Goal: Communication & Community: Participate in discussion

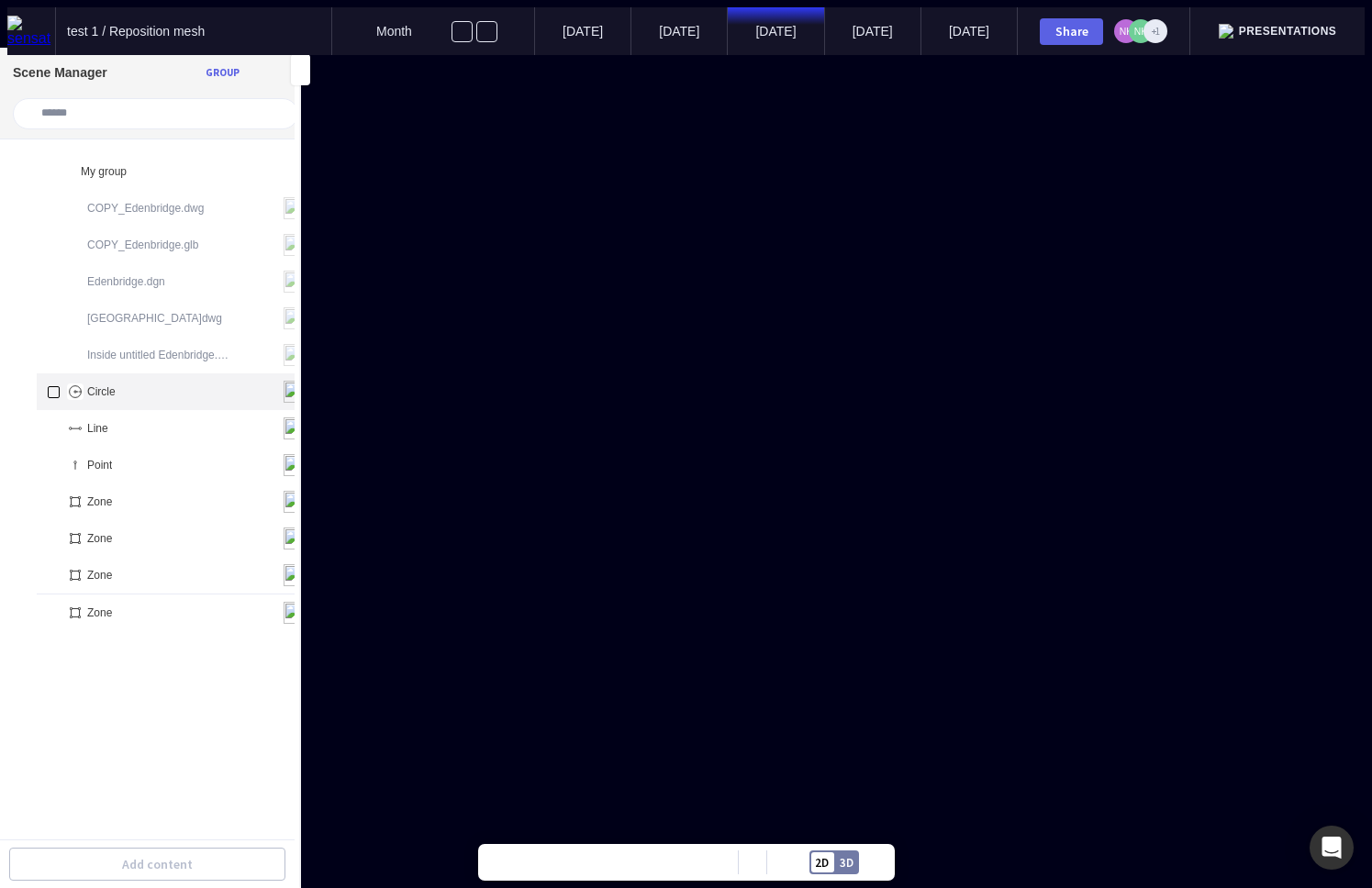
click at [130, 380] on div "Circle" at bounding box center [177, 392] width 280 height 37
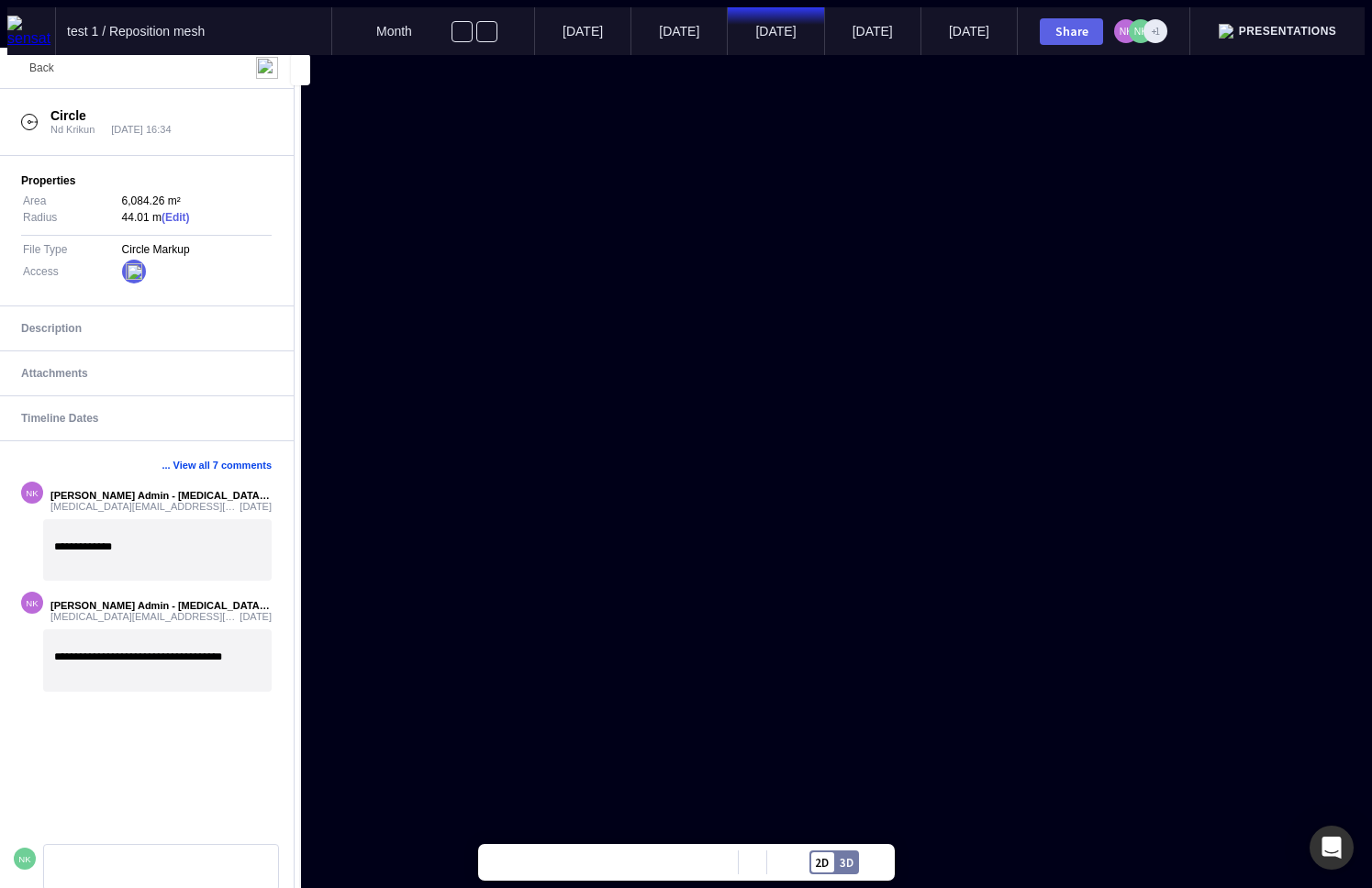
click at [40, 68] on span "Back" at bounding box center [41, 68] width 25 height 13
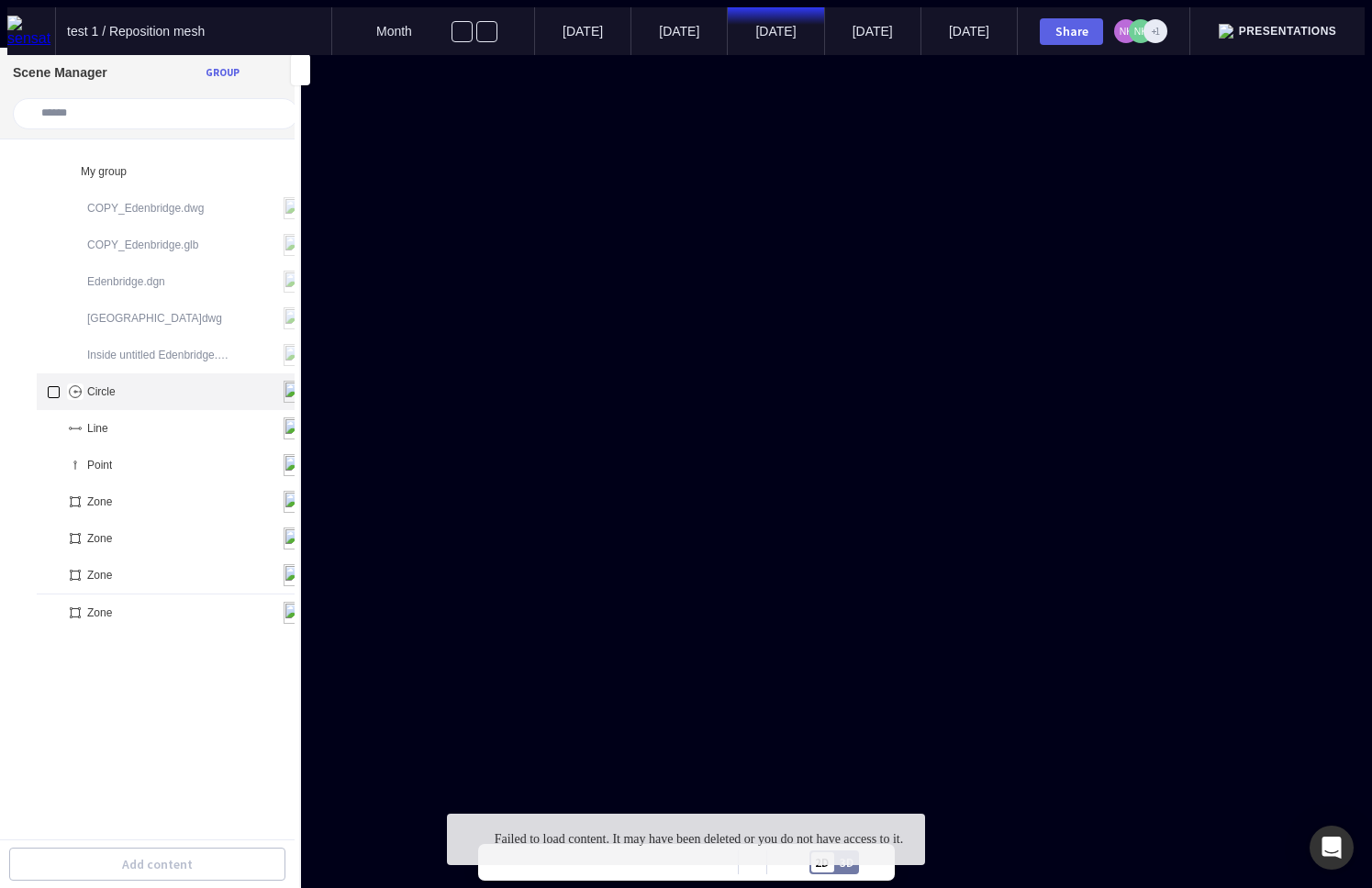
click at [165, 378] on div "Circle" at bounding box center [177, 392] width 280 height 37
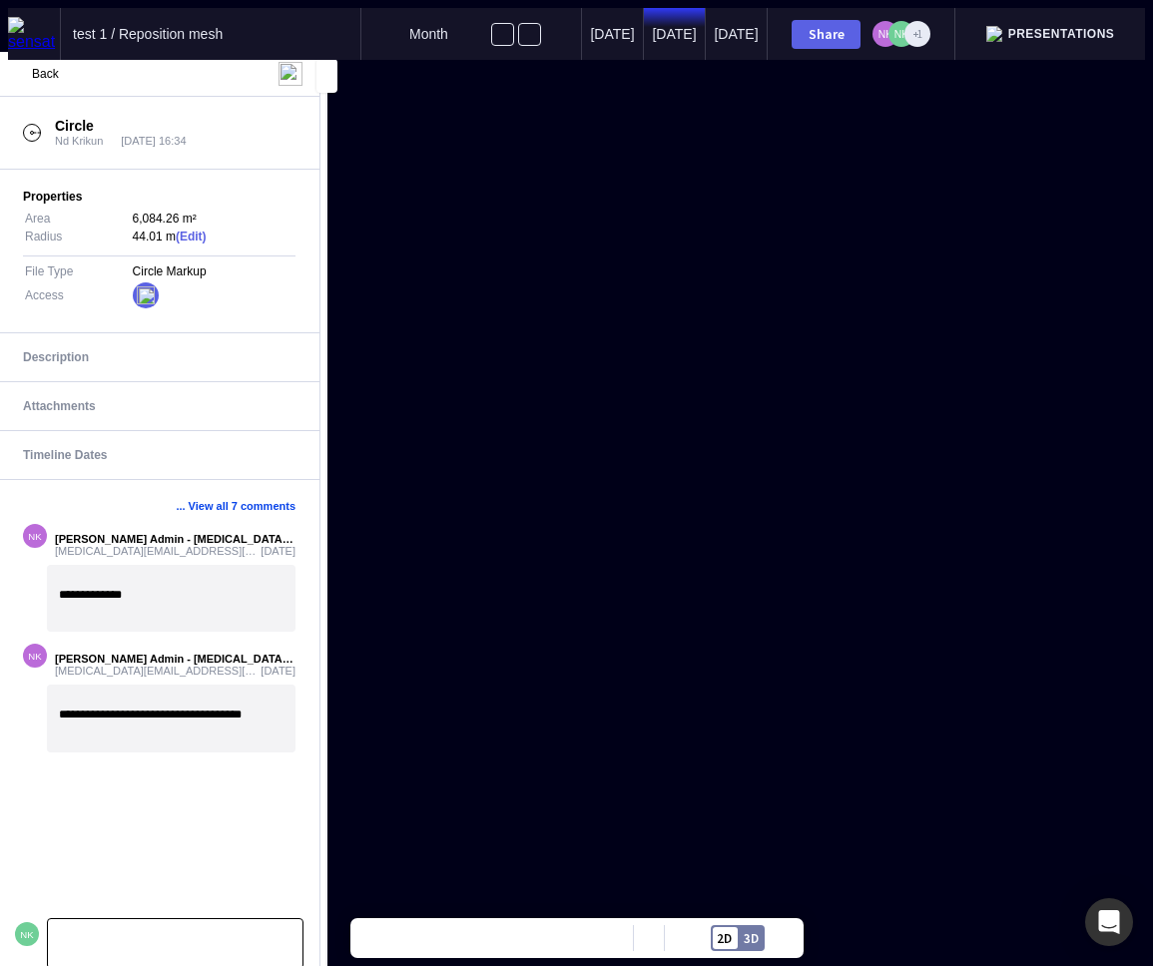
click at [74, 940] on p at bounding box center [175, 943] width 231 height 13
click at [265, 926] on div "Send" at bounding box center [272, 927] width 28 height 11
